Goal: Transaction & Acquisition: Download file/media

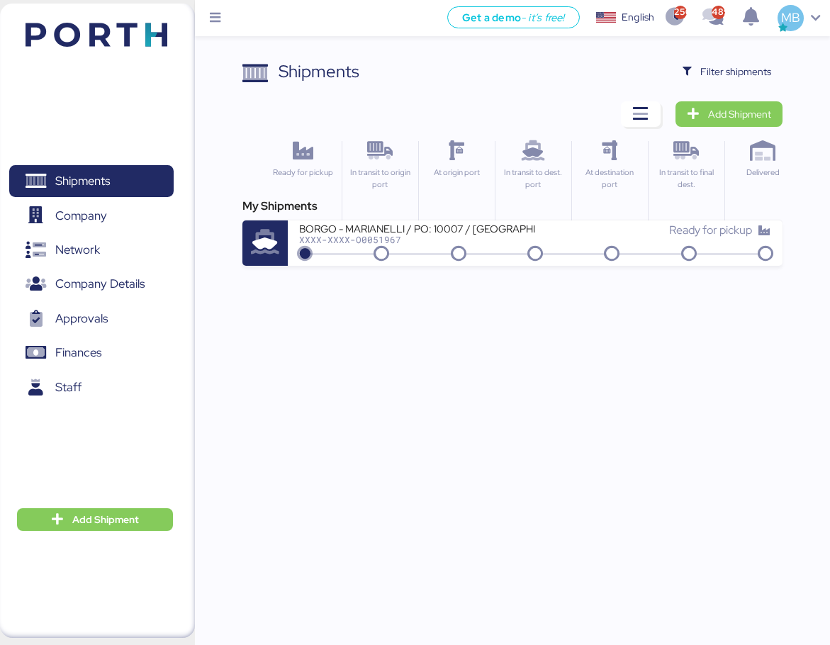
click at [738, 71] on span "Filter shipments" at bounding box center [736, 71] width 71 height 17
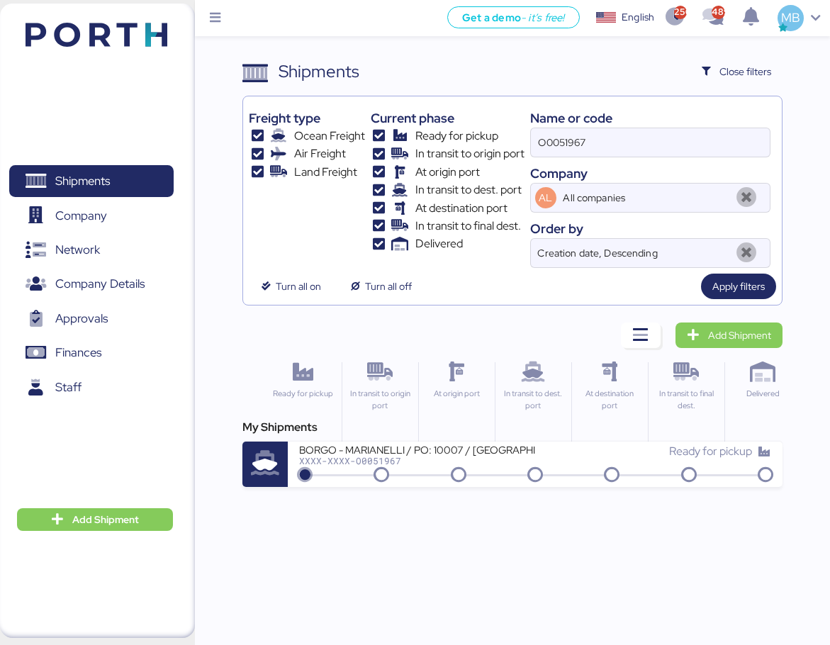
click at [611, 138] on input "O0051967" at bounding box center [650, 142] width 239 height 28
type input "O00"
drag, startPoint x: 623, startPoint y: 140, endPoint x: 510, endPoint y: 140, distance: 112.8
click at [510, 140] on div "Freight type Ocean Freight Air Freight Land Freight Current phase Ready for pic…" at bounding box center [513, 185] width 528 height 166
paste input "O0052023"
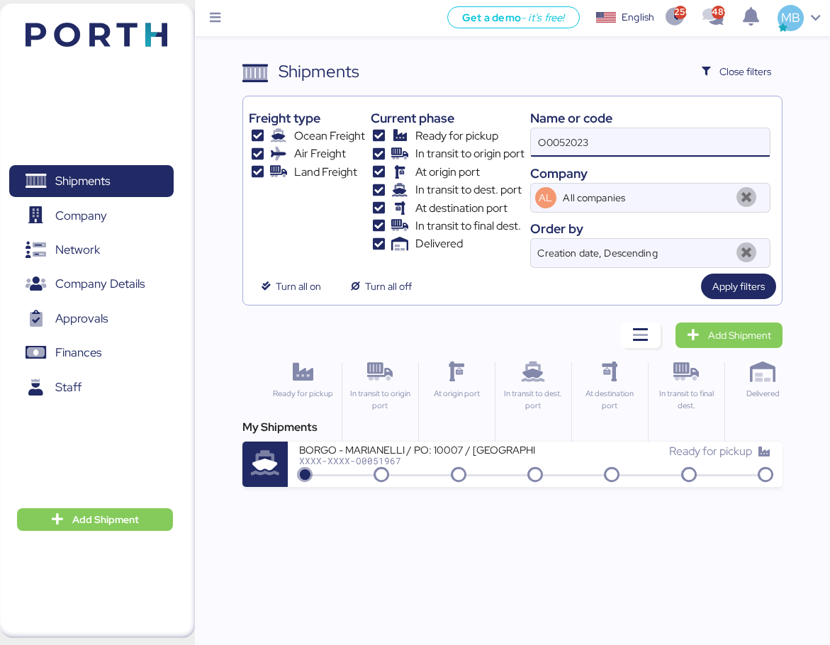
type input "O0052023"
click at [547, 463] on div "Ready for pickup" at bounding box center [653, 458] width 236 height 30
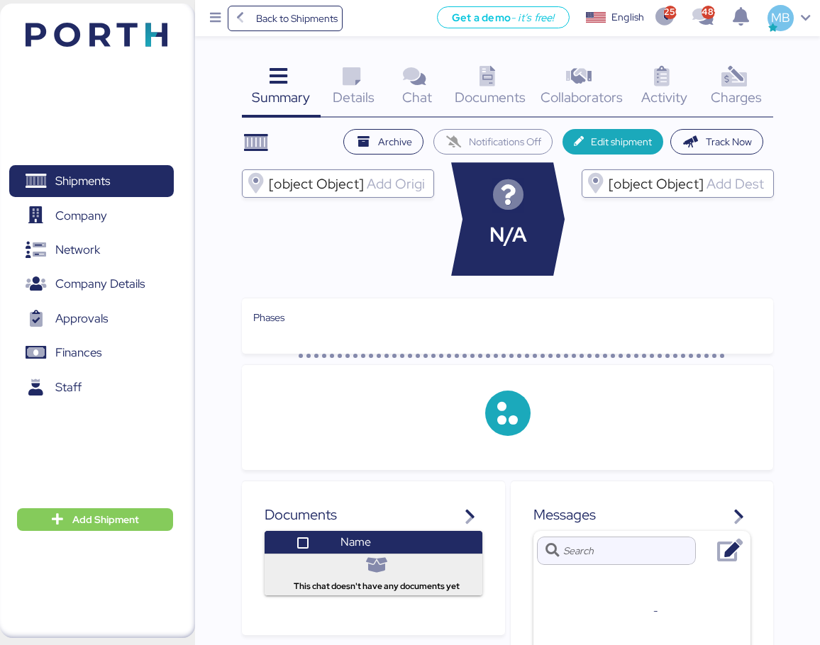
click at [723, 87] on icon at bounding box center [733, 77] width 30 height 21
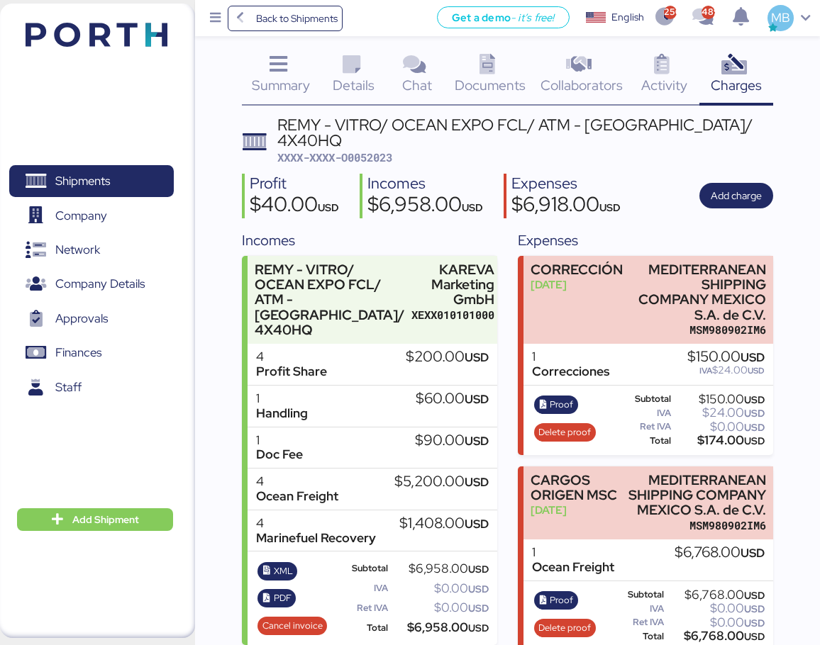
scroll to position [13, 0]
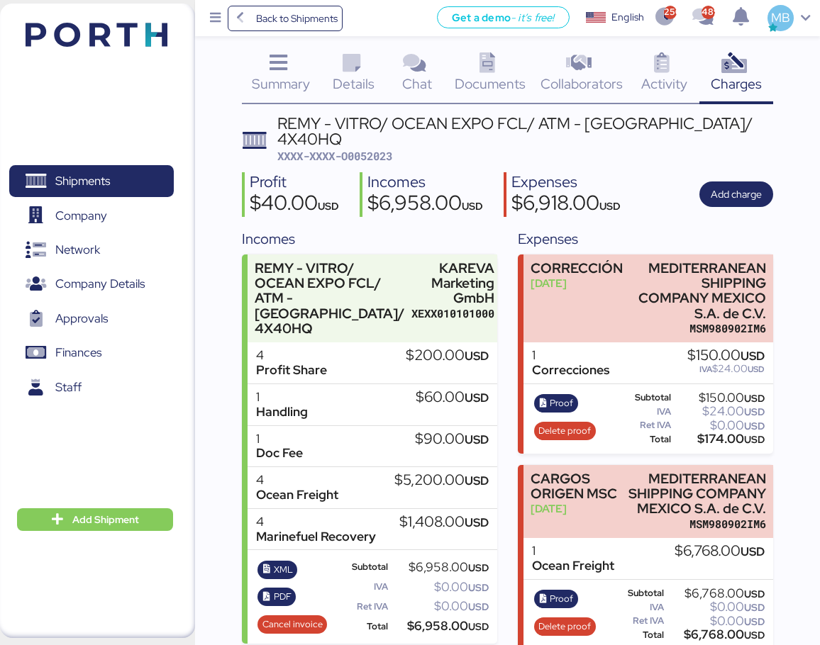
click at [283, 589] on span "PDF" at bounding box center [283, 597] width 18 height 16
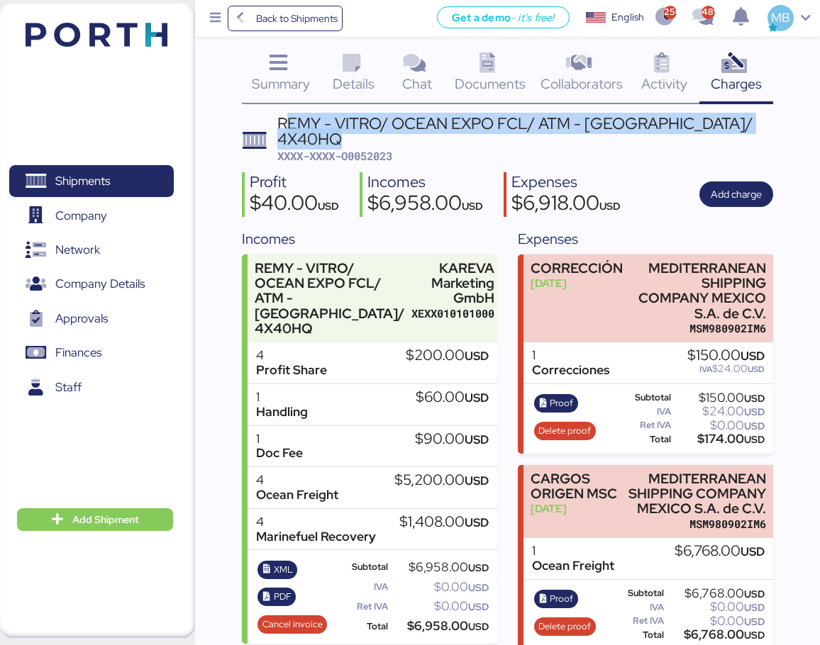
drag, startPoint x: 355, startPoint y: 137, endPoint x: 286, endPoint y: 125, distance: 70.5
click at [286, 125] on div "REMY - VITRO/ OCEAN EXPO FCL/ ATM - [GEOGRAPHIC_DATA]/ 4X40HQ" at bounding box center [525, 132] width 496 height 32
click at [360, 130] on div "REMY - VITRO/ OCEAN EXPO FCL/ ATM - [GEOGRAPHIC_DATA]/ 4X40HQ" at bounding box center [525, 132] width 496 height 32
